Goal: Task Accomplishment & Management: Use online tool/utility

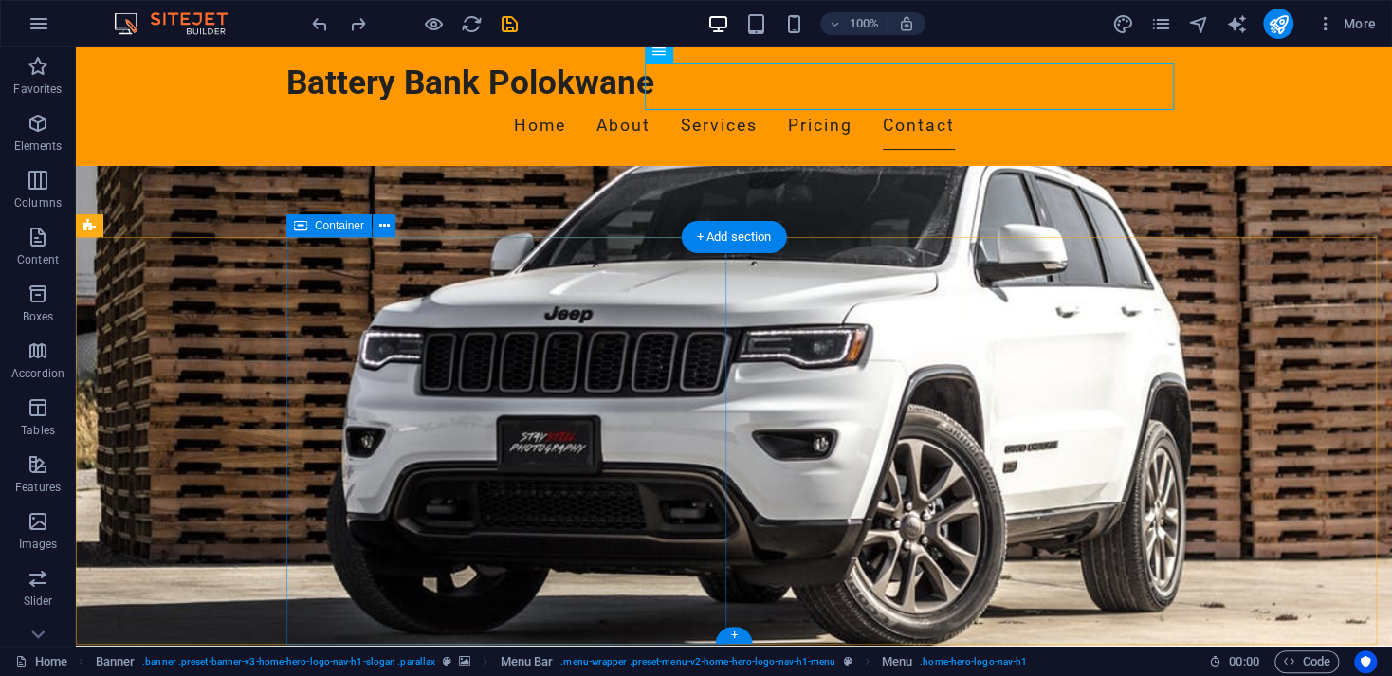
scroll to position [3168, 0]
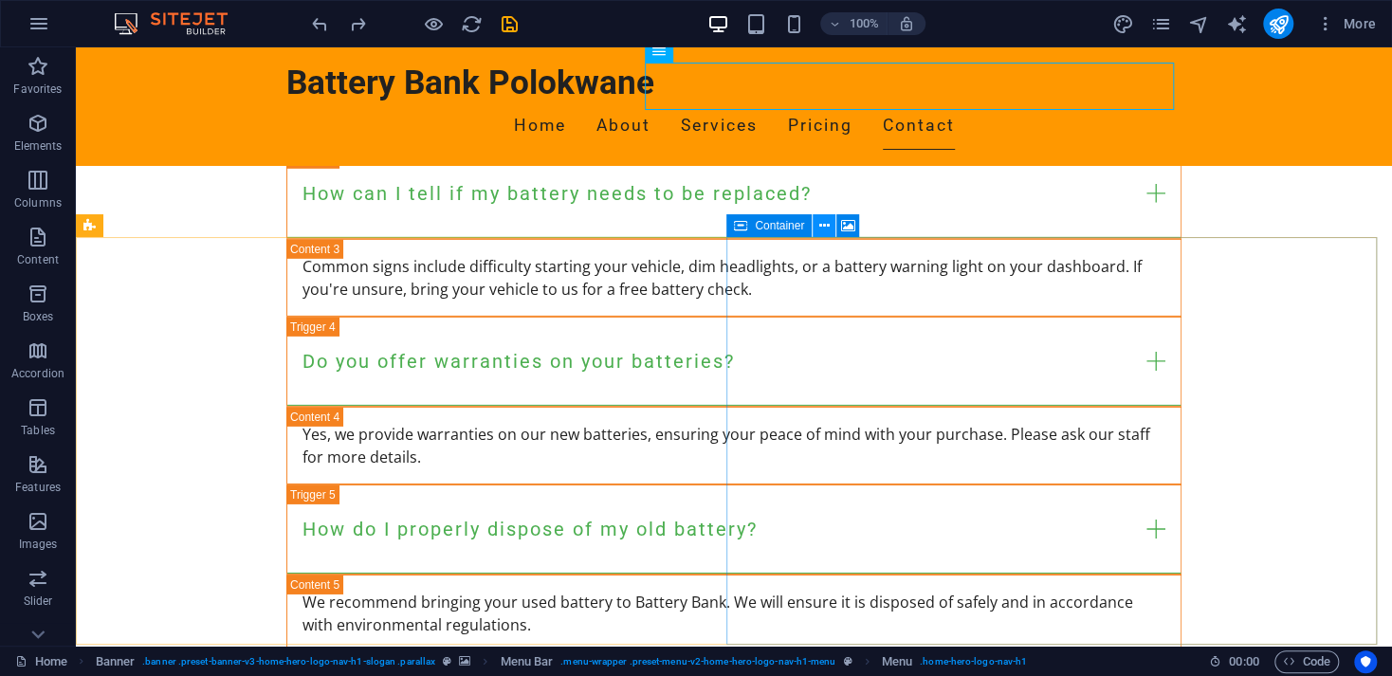
click at [819, 229] on icon at bounding box center [824, 226] width 10 height 20
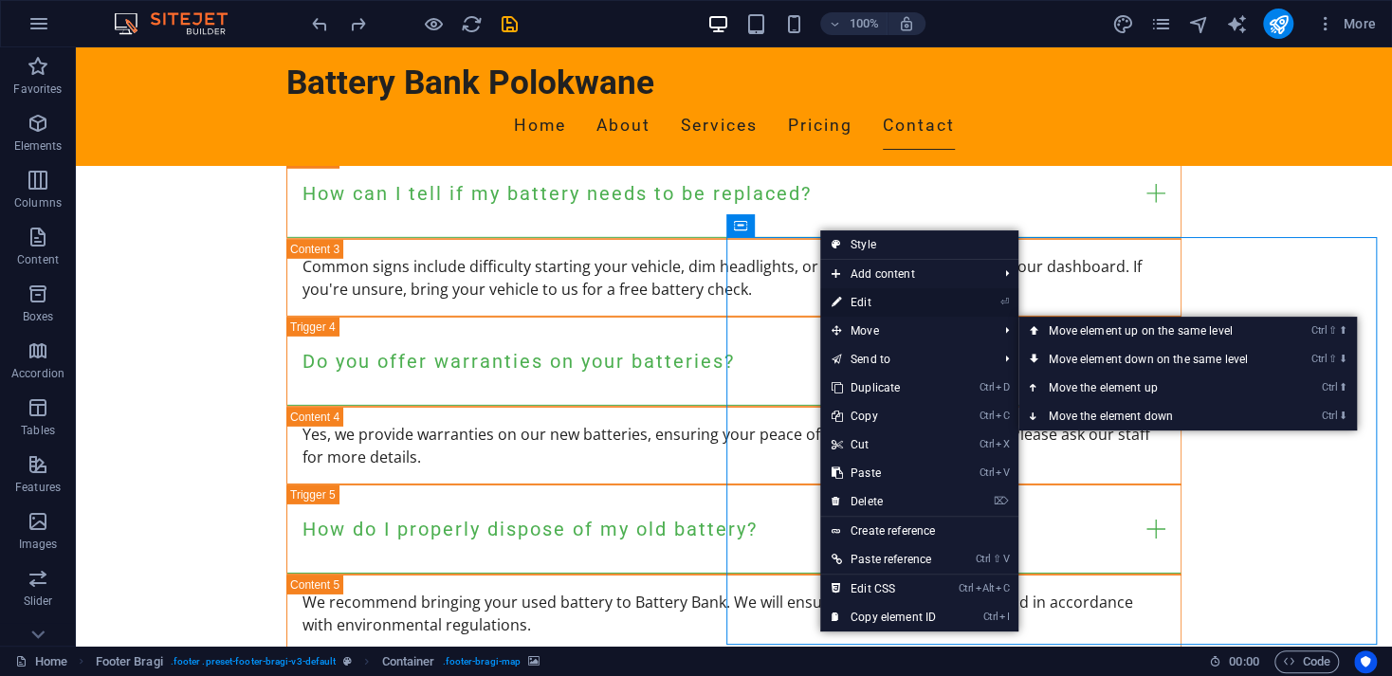
click at [881, 293] on link "⏎ Edit" at bounding box center [883, 302] width 127 height 28
select select "px"
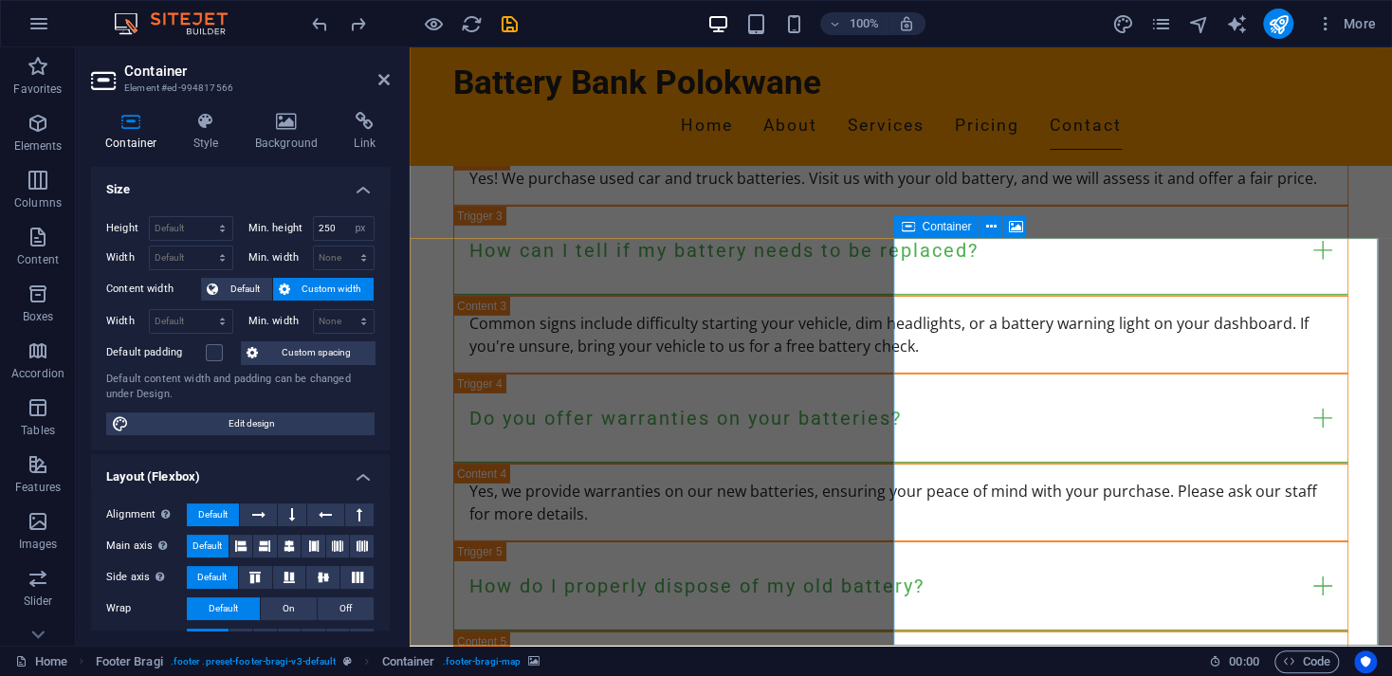
scroll to position [3236, 0]
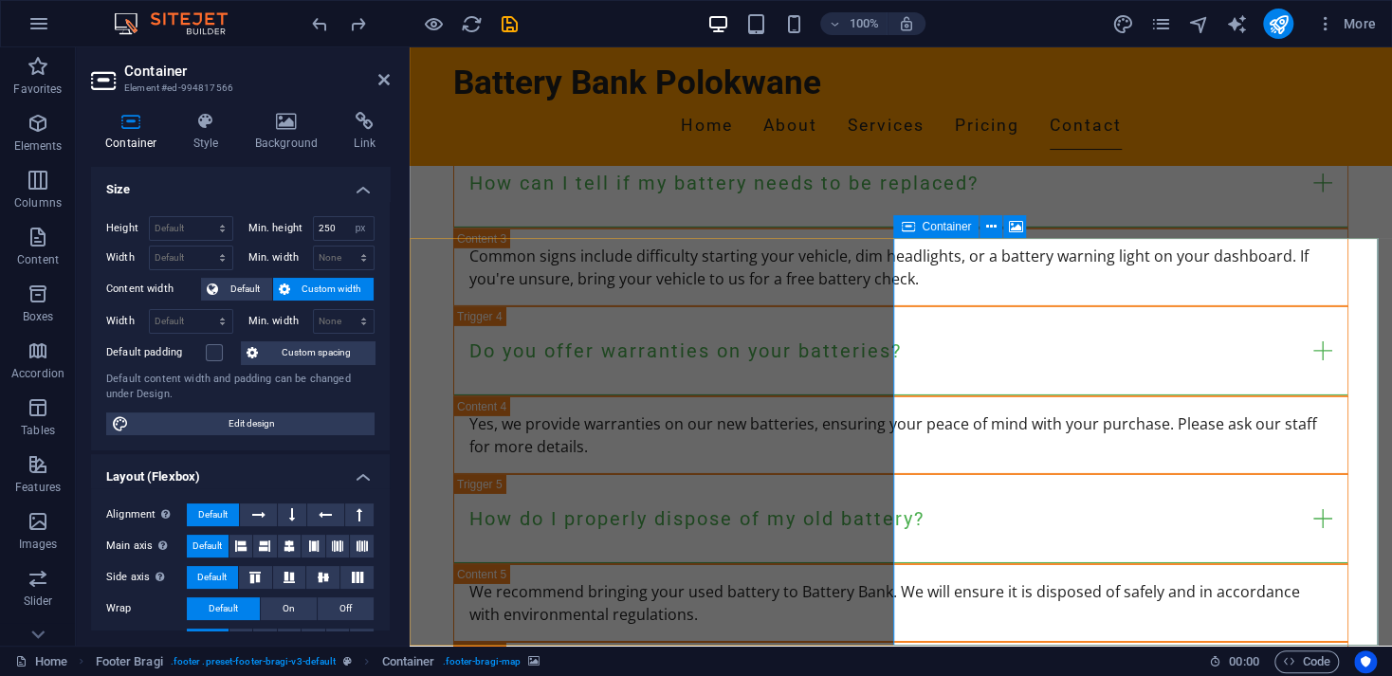
click at [991, 225] on icon at bounding box center [991, 227] width 10 height 20
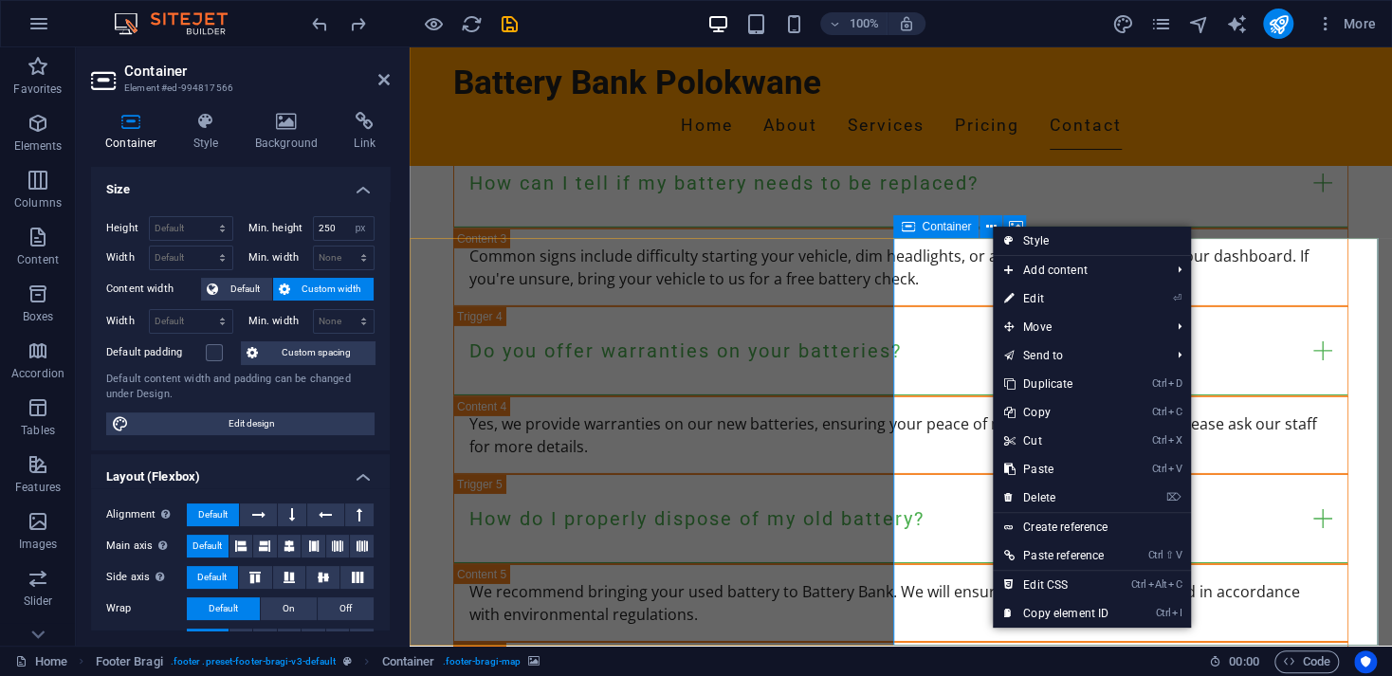
click at [928, 229] on span "Container" at bounding box center [946, 226] width 49 height 11
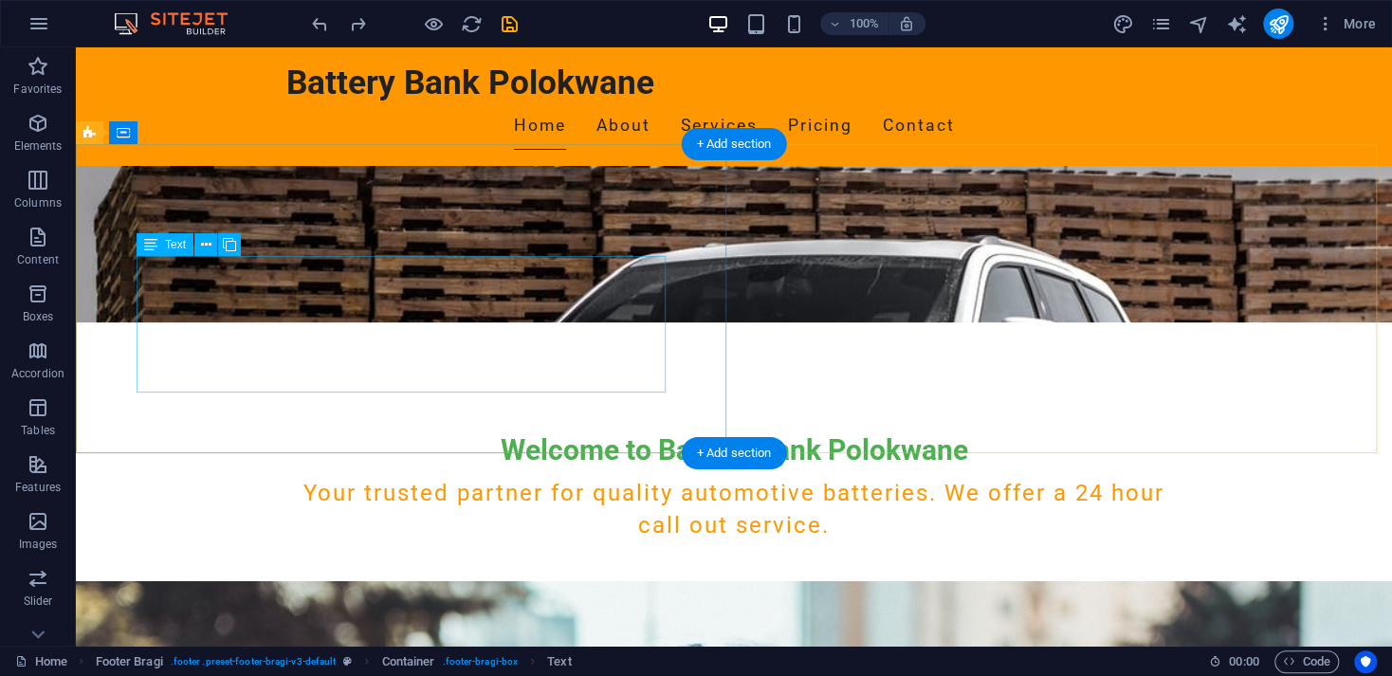
scroll to position [0, 0]
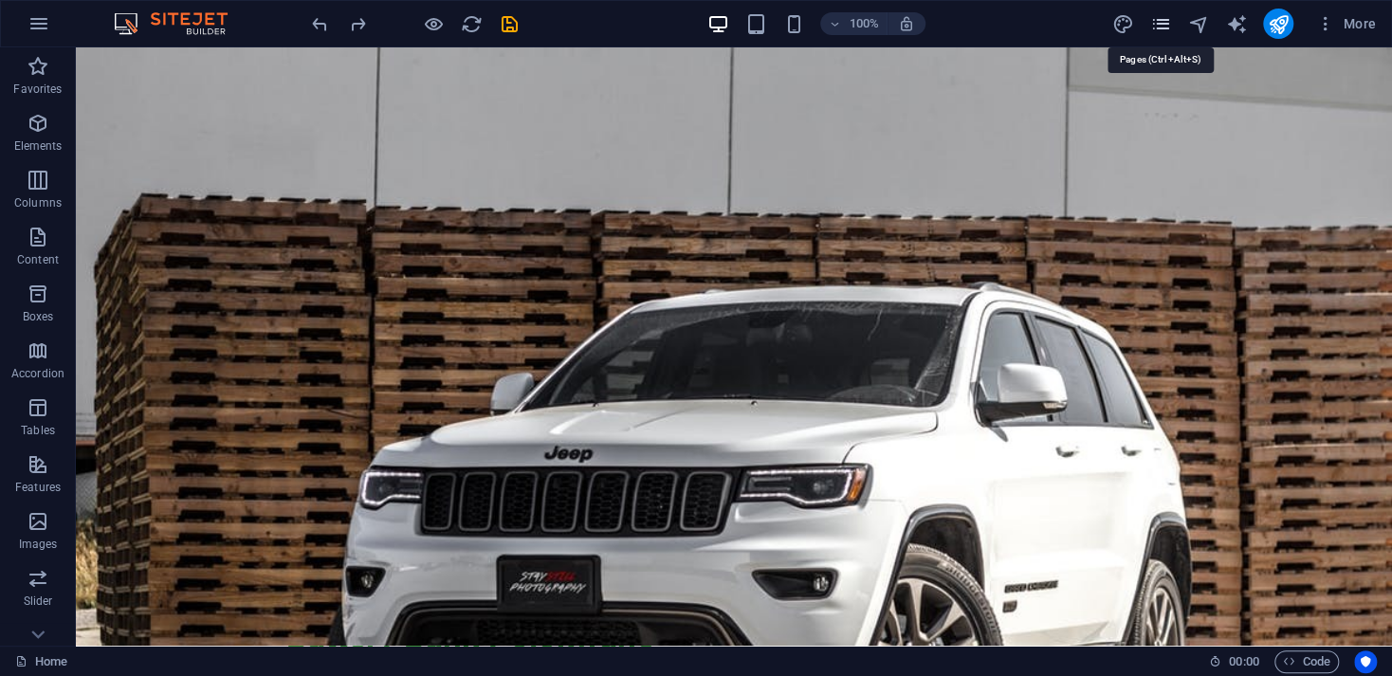
click at [1154, 19] on icon "pages" at bounding box center [1160, 24] width 22 height 22
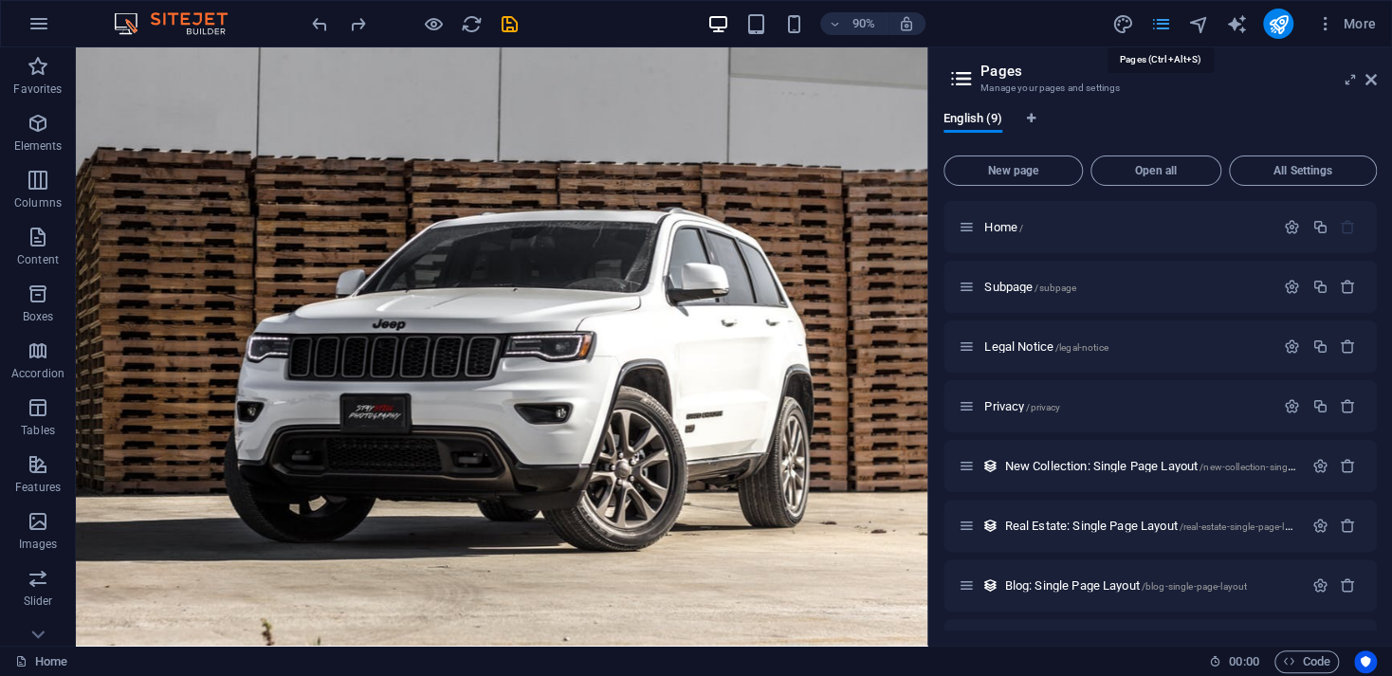
click at [1170, 21] on icon "pages" at bounding box center [1160, 24] width 22 height 22
click at [1366, 73] on icon at bounding box center [1371, 79] width 11 height 15
